Goal: Task Accomplishment & Management: Use online tool/utility

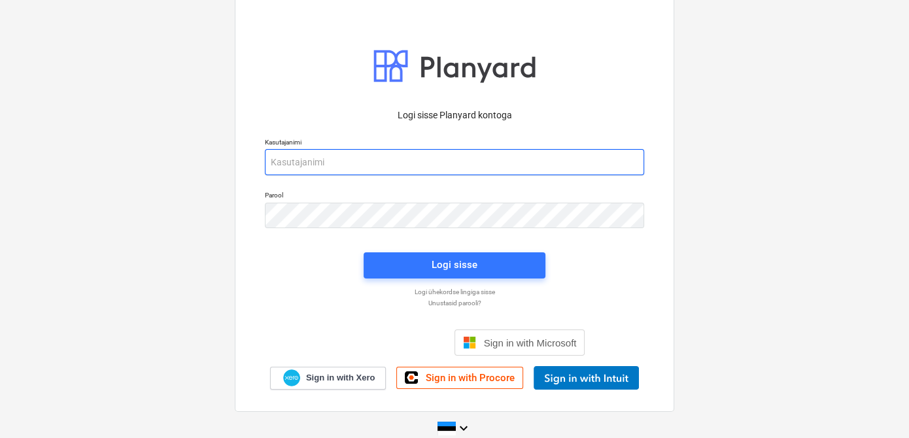
click at [340, 163] on input "email" at bounding box center [454, 162] width 379 height 26
type input "[EMAIL_ADDRESS][DOMAIN_NAME]"
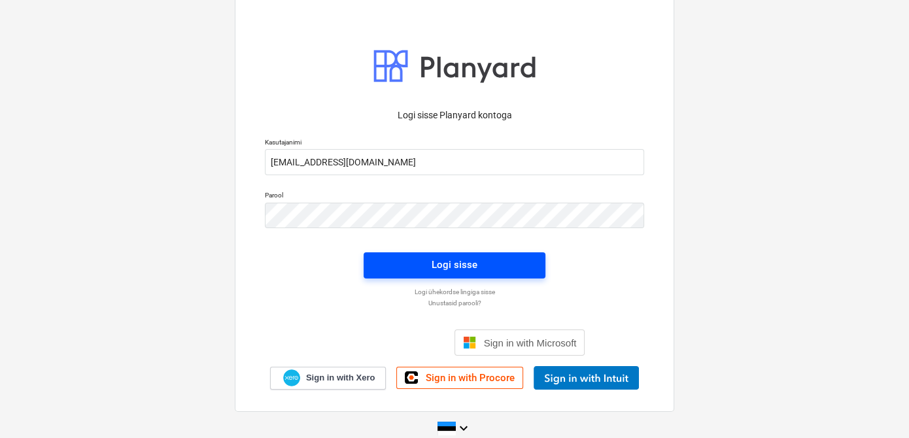
click at [400, 269] on span "Logi sisse" at bounding box center [454, 264] width 150 height 17
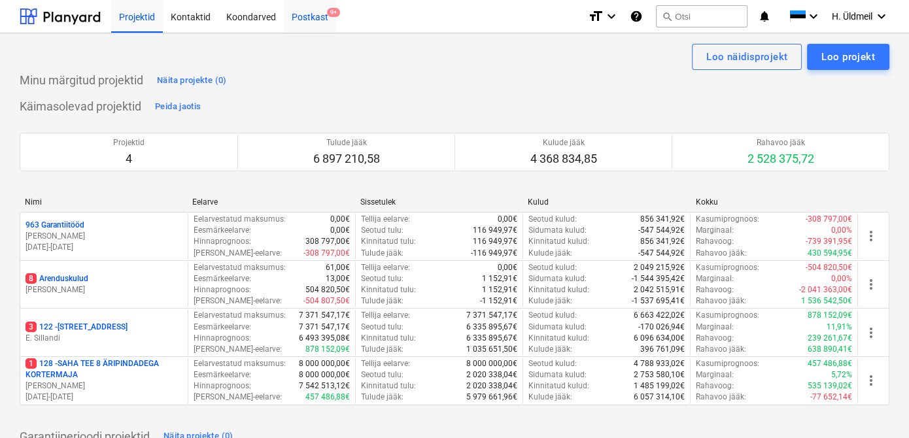
click at [301, 16] on div "Postkast 9+" at bounding box center [310, 15] width 52 height 33
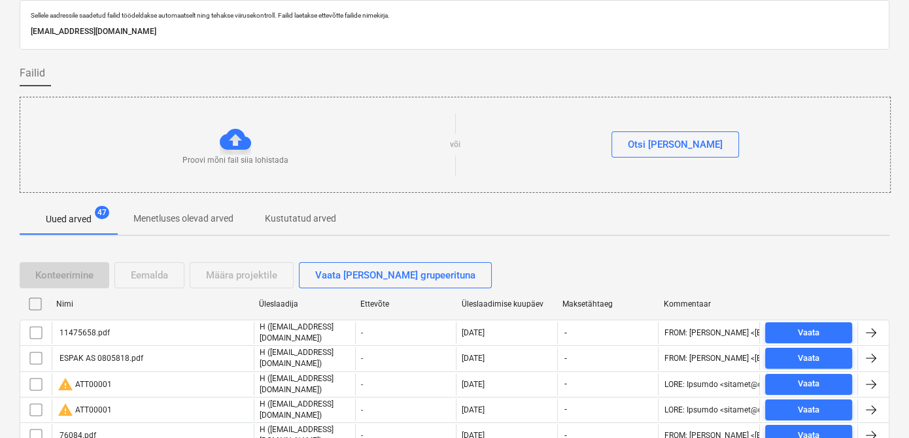
scroll to position [44, 0]
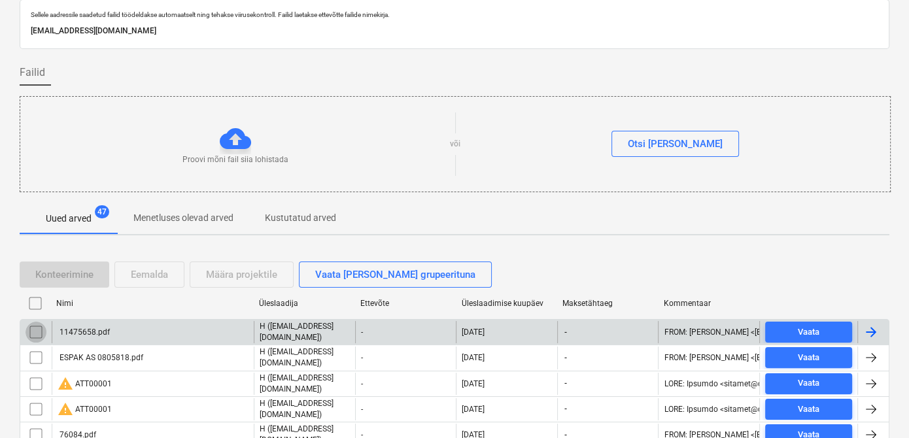
click at [33, 332] on input "checkbox" at bounding box center [35, 332] width 21 height 21
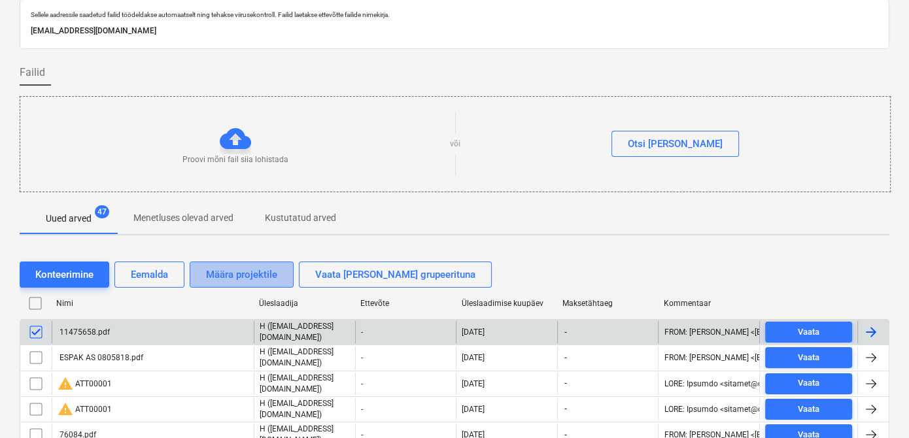
click at [247, 274] on div "Määra projektile" at bounding box center [241, 274] width 71 height 17
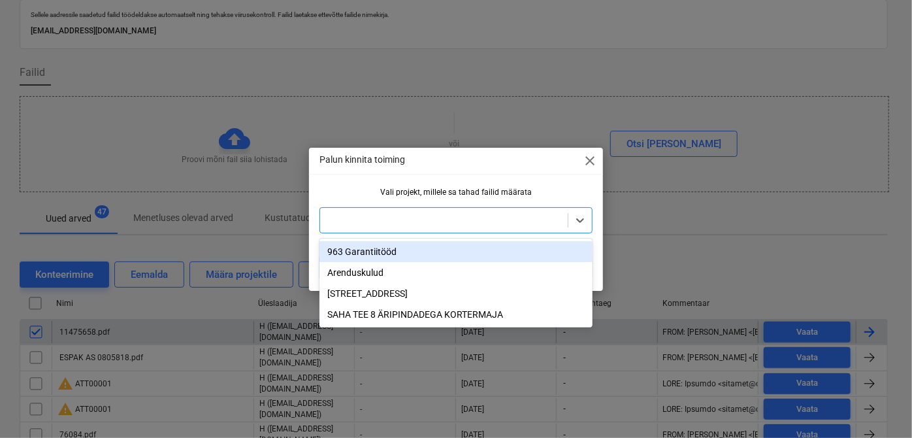
click at [352, 218] on div at bounding box center [444, 220] width 235 height 13
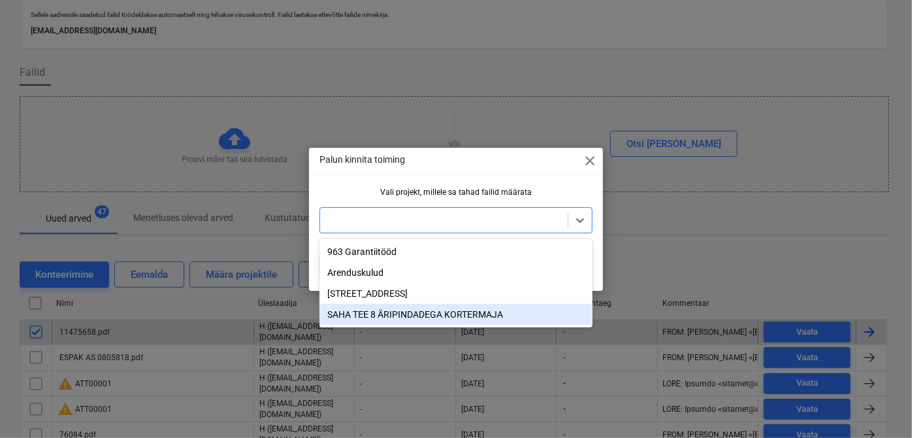
click at [349, 312] on div "SAHA TEE 8 ÄRIPINDADEGA KORTERMAJA" at bounding box center [456, 314] width 273 height 21
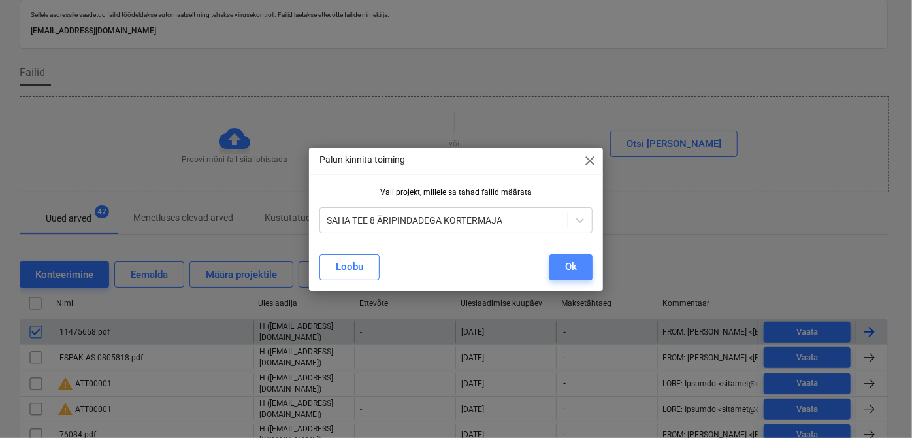
click at [573, 264] on div "Ok" at bounding box center [571, 266] width 12 height 17
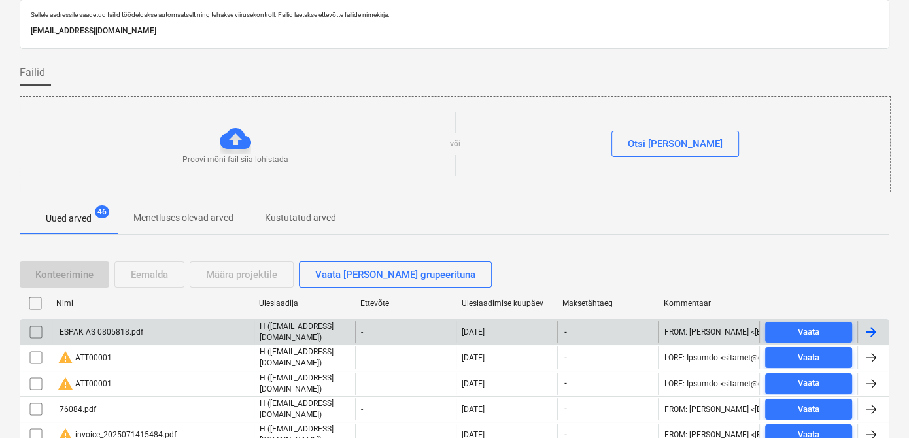
scroll to position [0, 0]
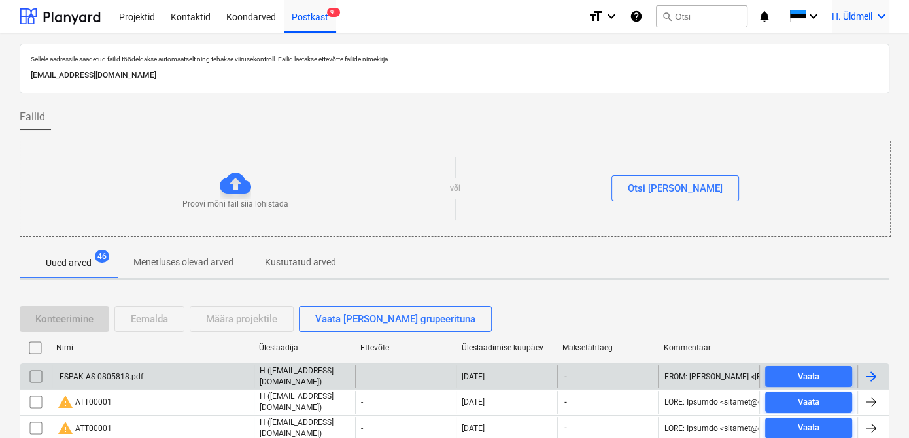
click at [854, 15] on span "H. Üldmeil" at bounding box center [851, 16] width 41 height 10
click at [843, 71] on div "Logi välja" at bounding box center [849, 71] width 78 height 21
